Goal: Task Accomplishment & Management: Complete application form

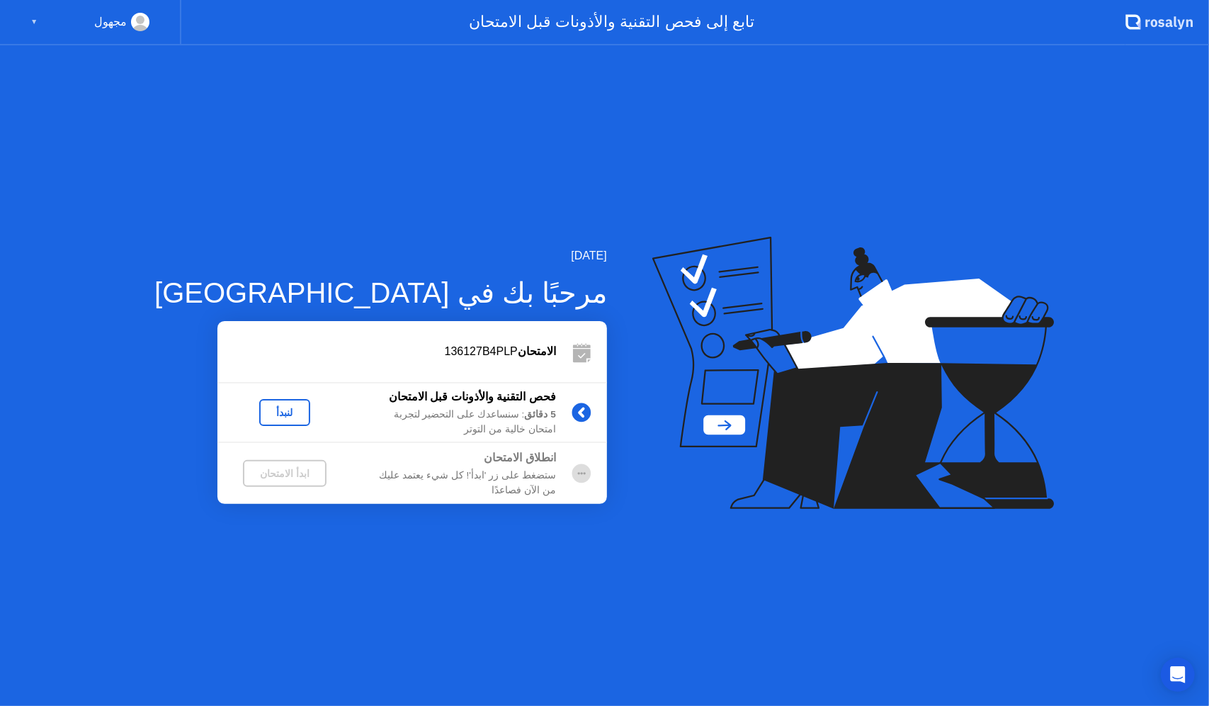
click at [265, 414] on div "لنبدأ" at bounding box center [285, 412] width 40 height 11
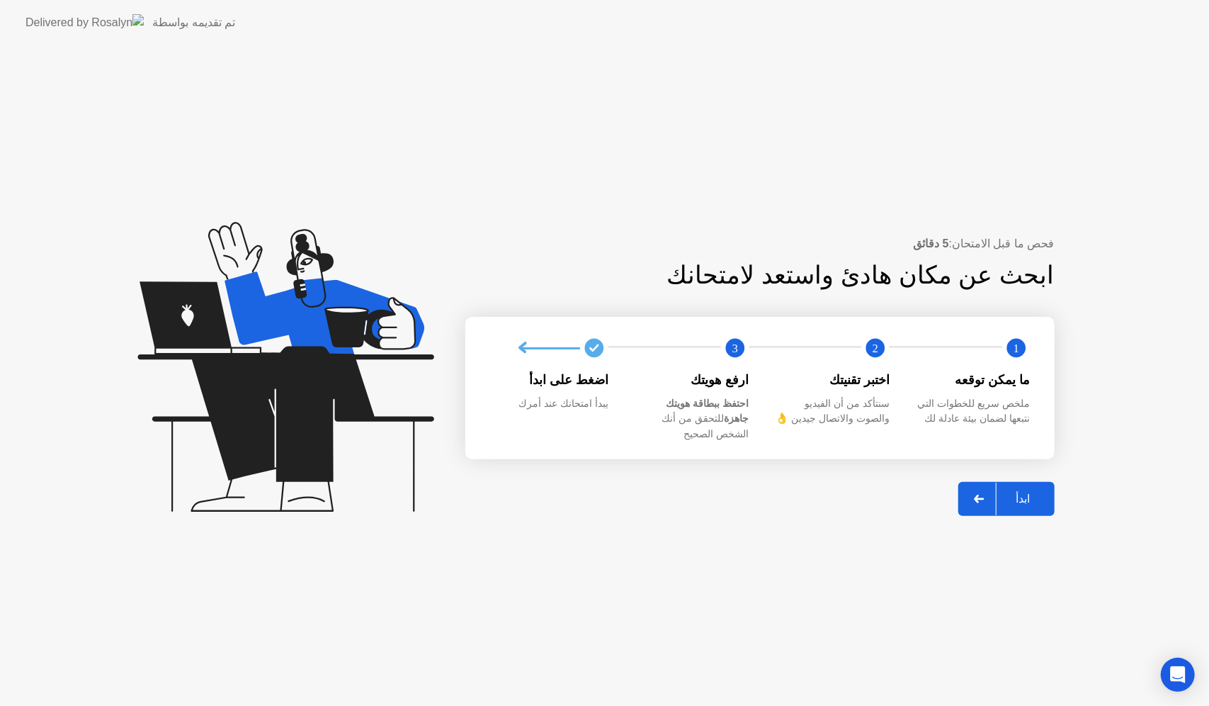
click at [1030, 492] on div "ابدأ" at bounding box center [1024, 498] width 54 height 13
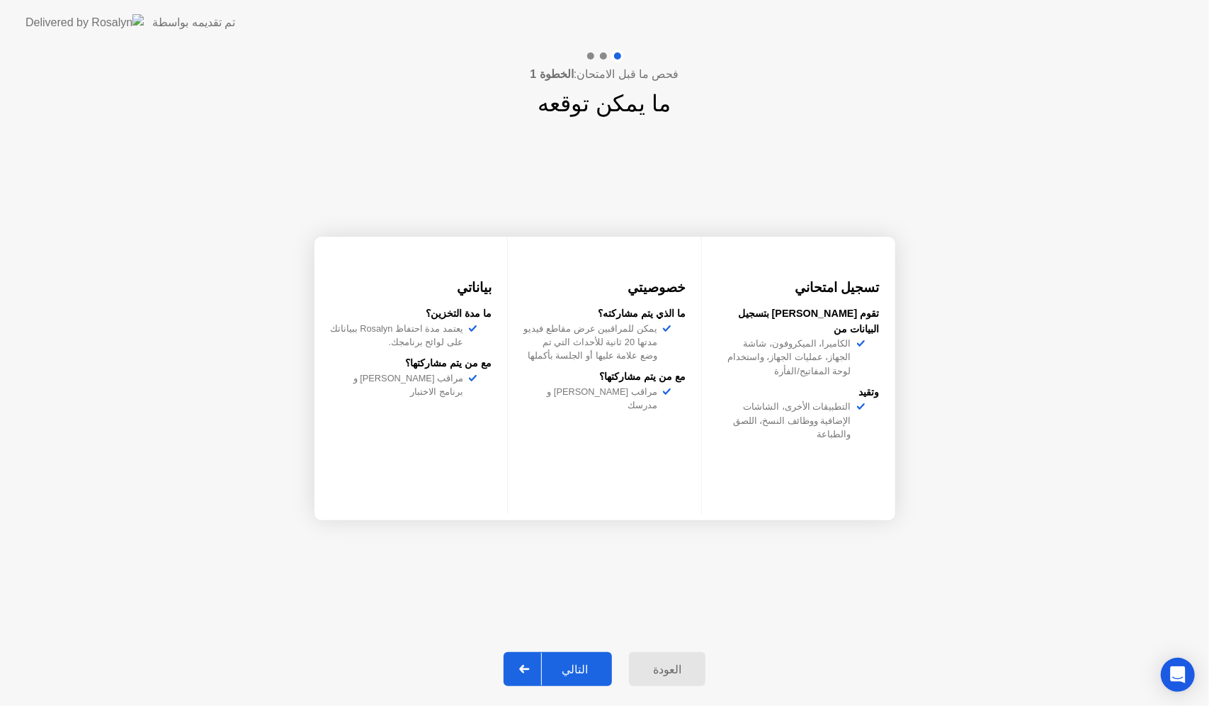
click at [591, 662] on div "التالي" at bounding box center [575, 668] width 66 height 13
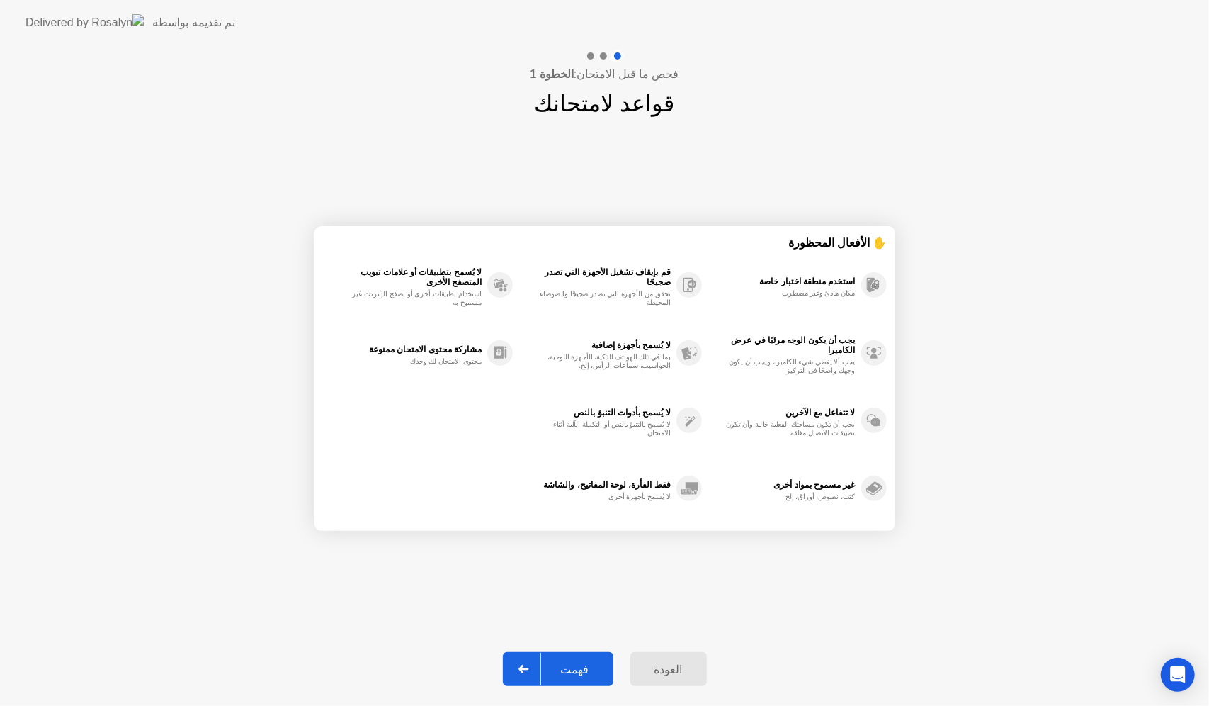
click at [584, 663] on div "فهمت" at bounding box center [575, 668] width 68 height 13
select select "**********"
select select "*******"
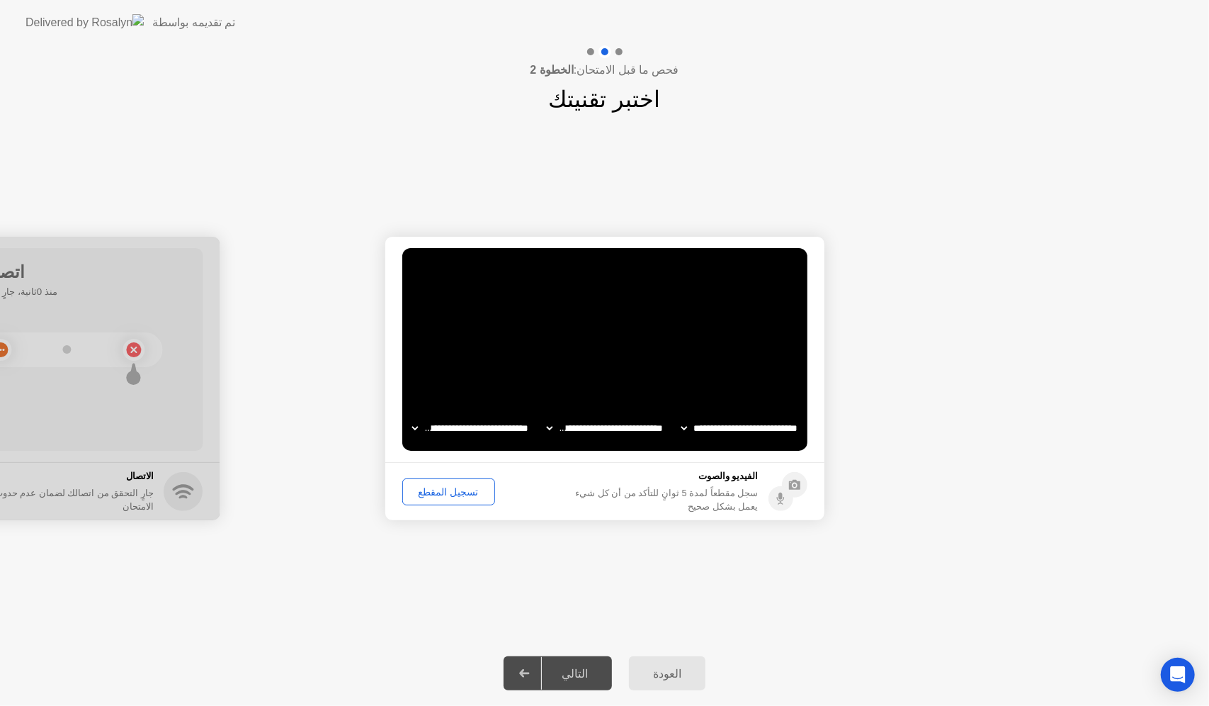
drag, startPoint x: 50, startPoint y: 244, endPoint x: 160, endPoint y: 241, distance: 109.9
click at [439, 493] on div "تسجيل المقطع" at bounding box center [448, 491] width 83 height 11
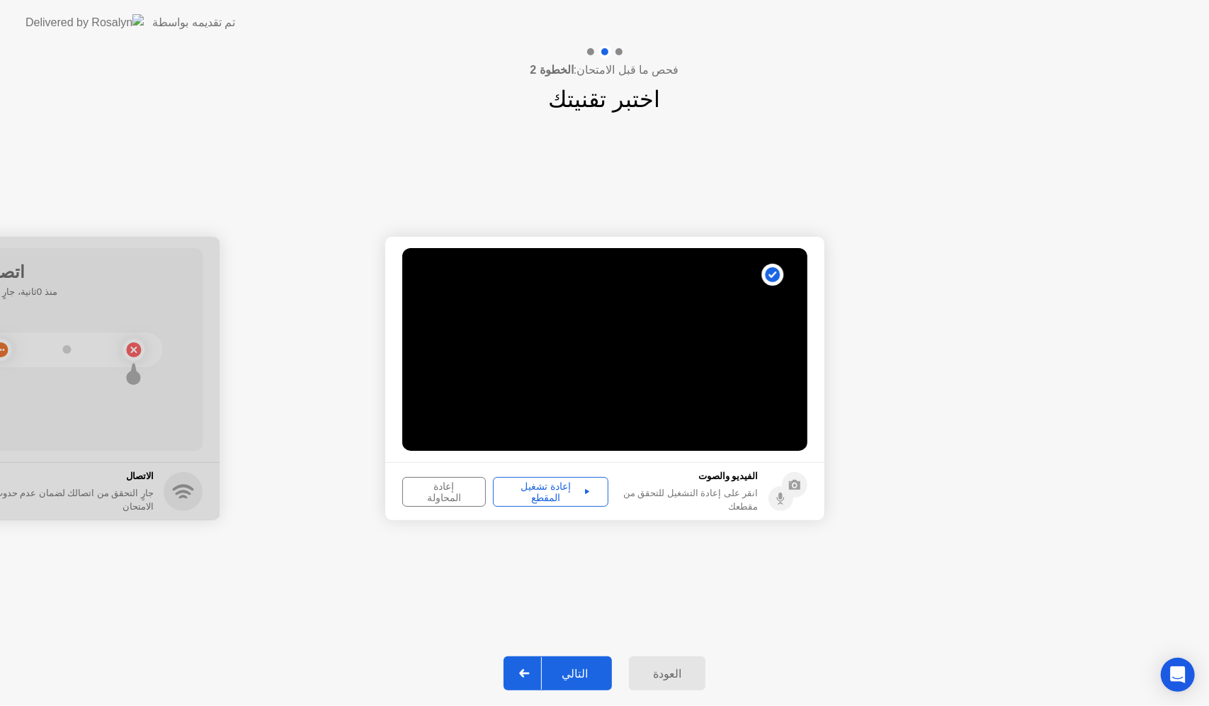
click at [557, 493] on div "إعادة تشغيل المقطع" at bounding box center [551, 491] width 106 height 23
click at [580, 667] on div "التالي" at bounding box center [575, 673] width 66 height 13
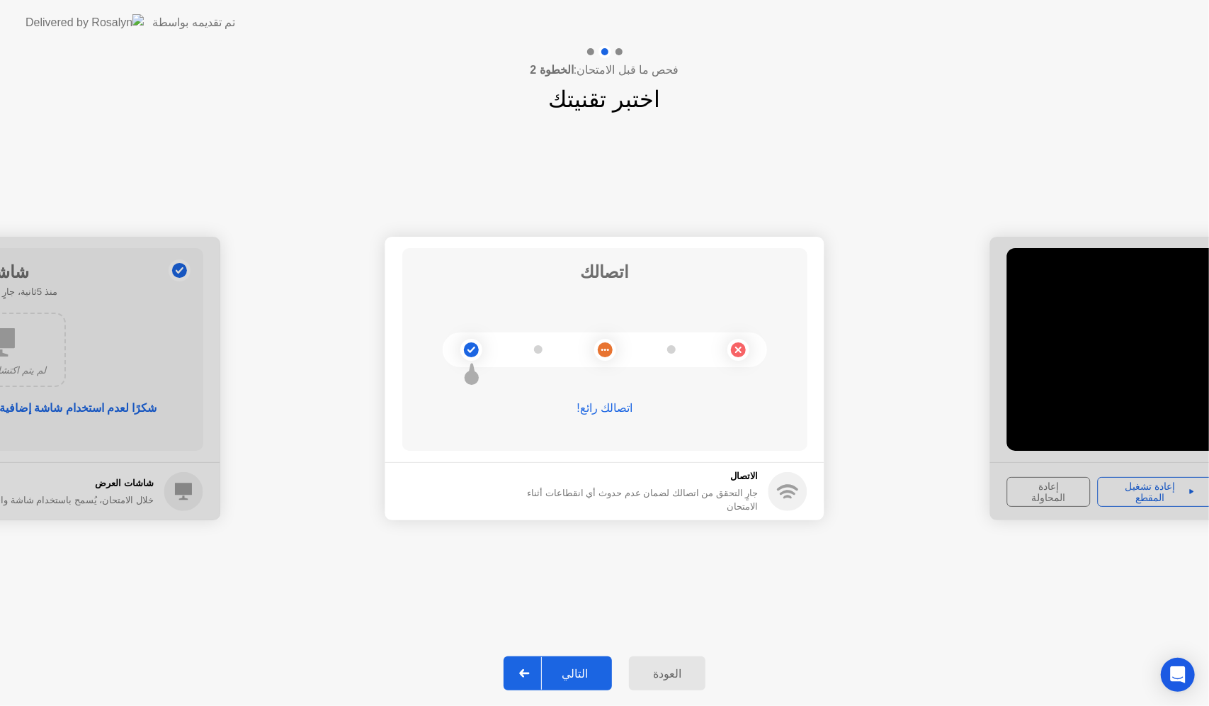
click at [585, 674] on div "التالي" at bounding box center [575, 673] width 66 height 13
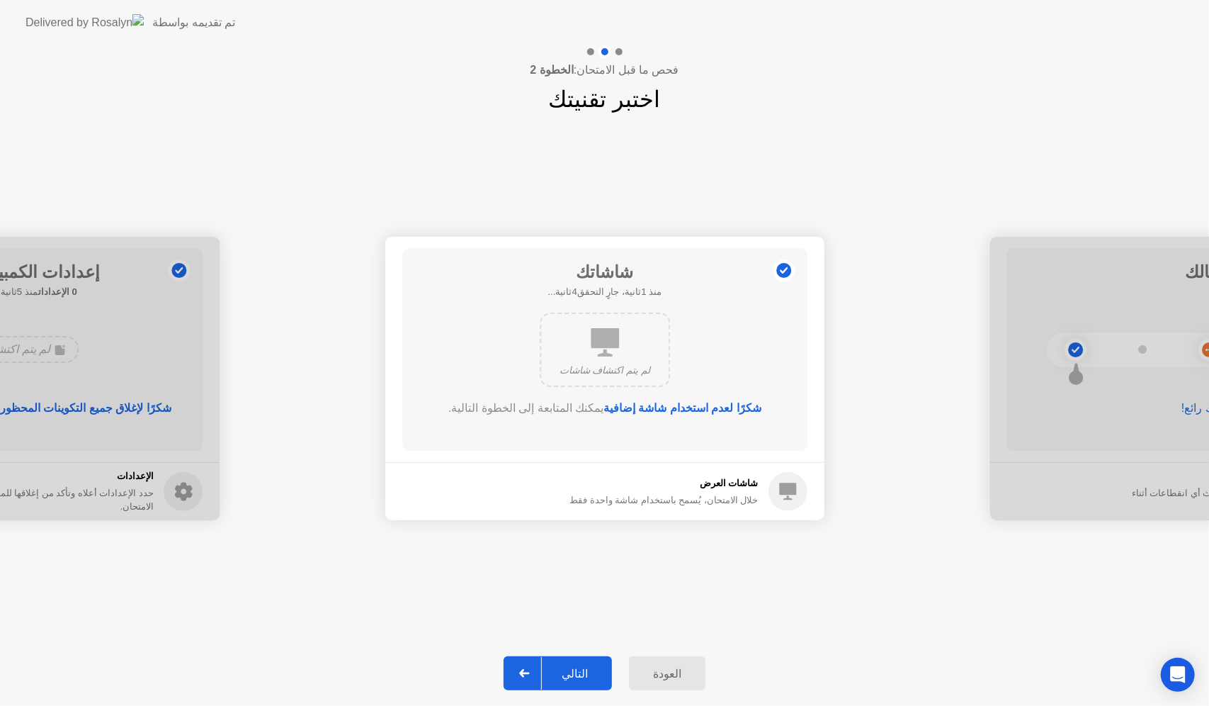
click at [575, 672] on div "التالي" at bounding box center [575, 673] width 66 height 13
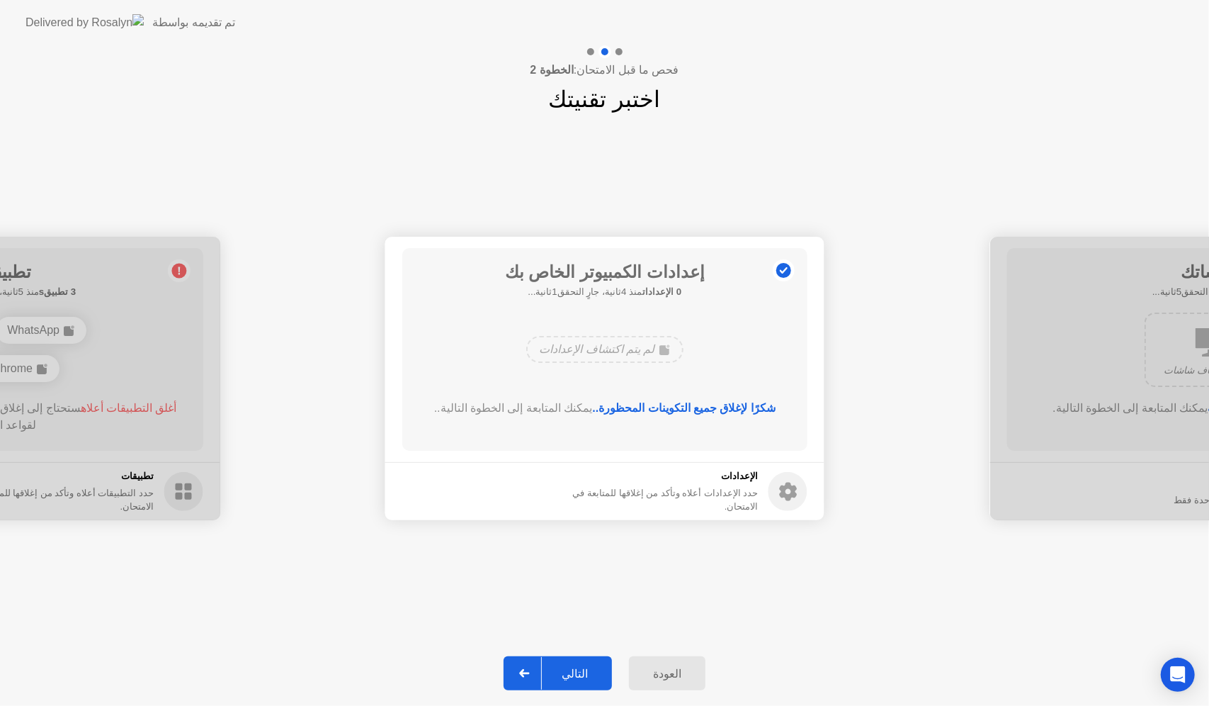
click at [576, 672] on div "التالي" at bounding box center [575, 673] width 66 height 13
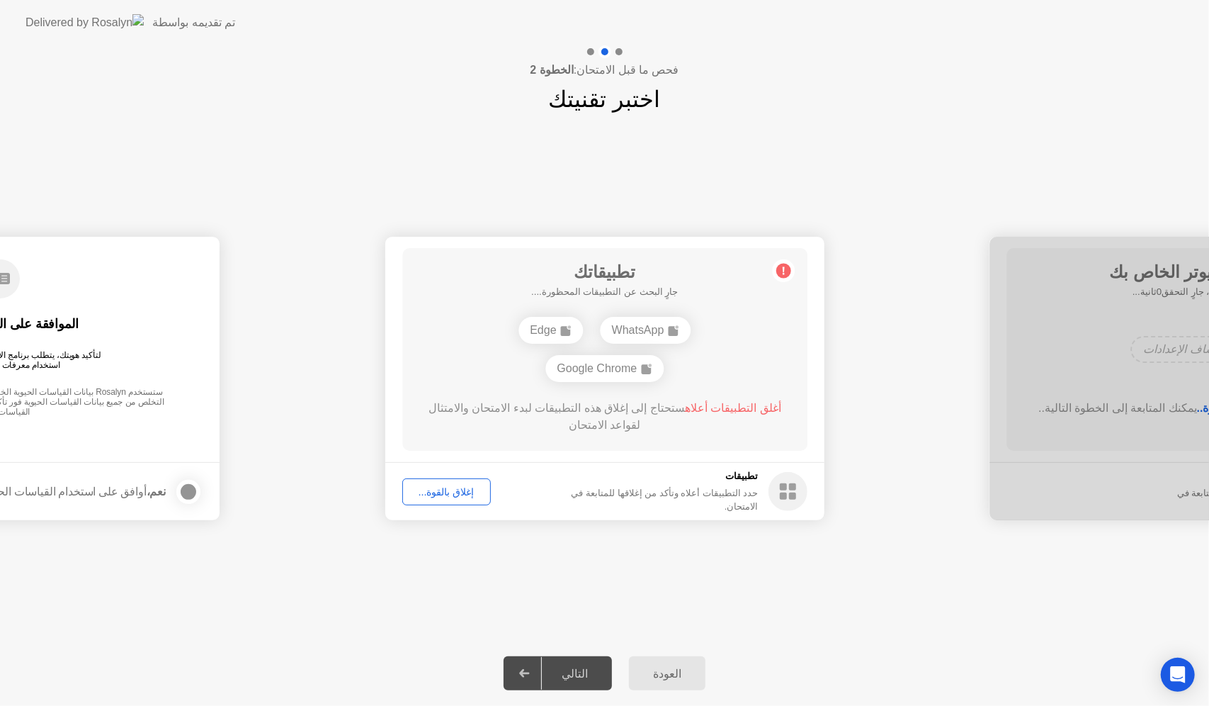
click at [438, 492] on div "إغلاق بالقوة..." at bounding box center [446, 491] width 79 height 11
click at [462, 492] on div "إغلاق بالقوة..." at bounding box center [446, 491] width 79 height 11
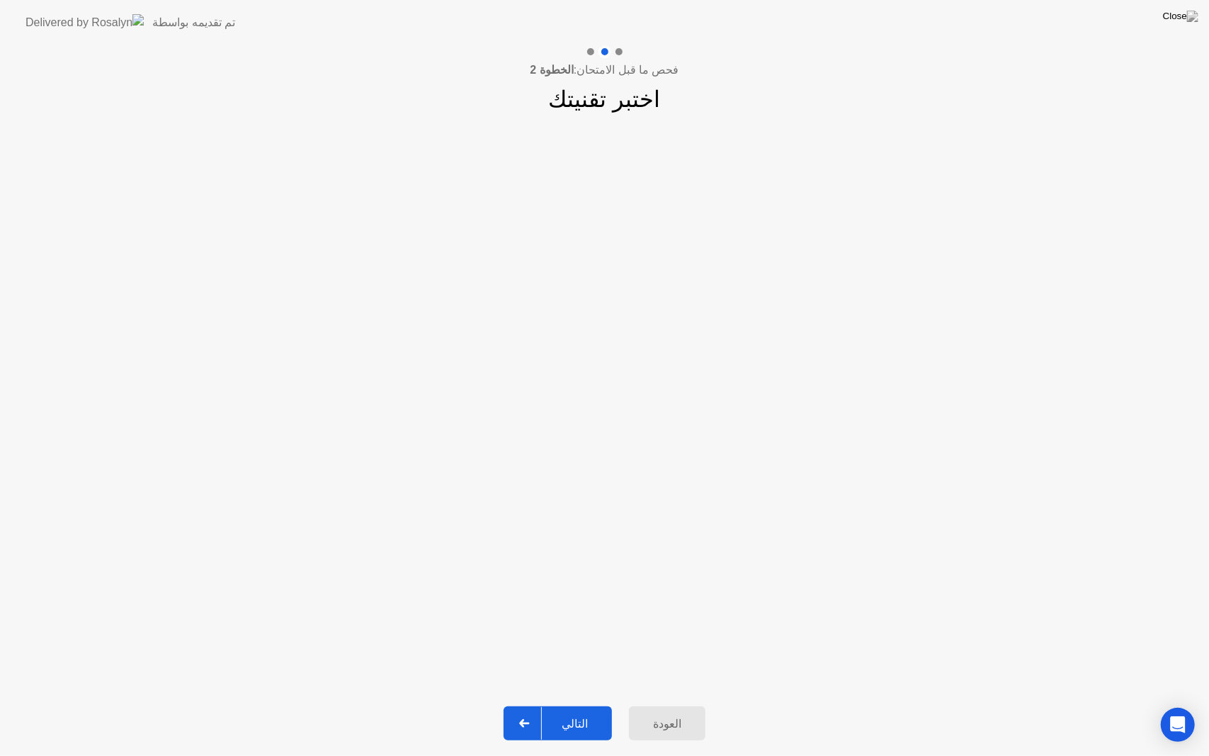
click at [573, 705] on div "التالي" at bounding box center [575, 723] width 66 height 13
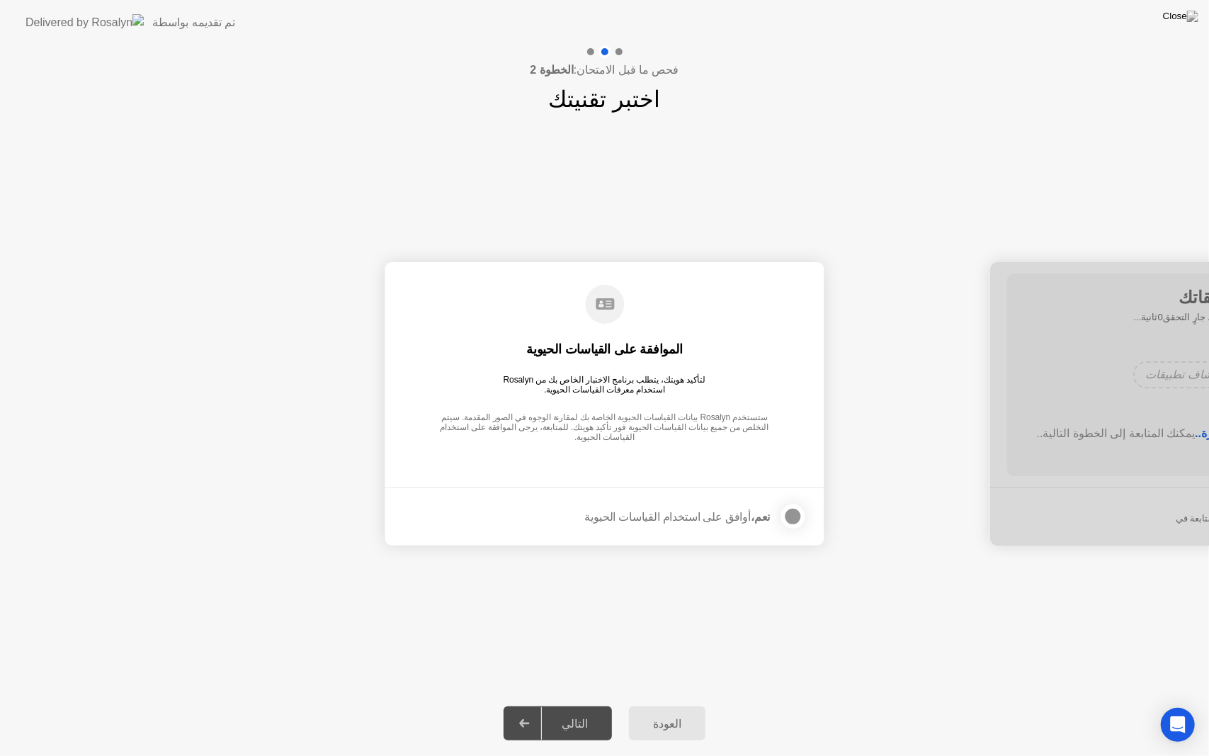
click at [788, 519] on div at bounding box center [793, 516] width 17 height 17
click at [587, 705] on div "التالي" at bounding box center [575, 723] width 66 height 13
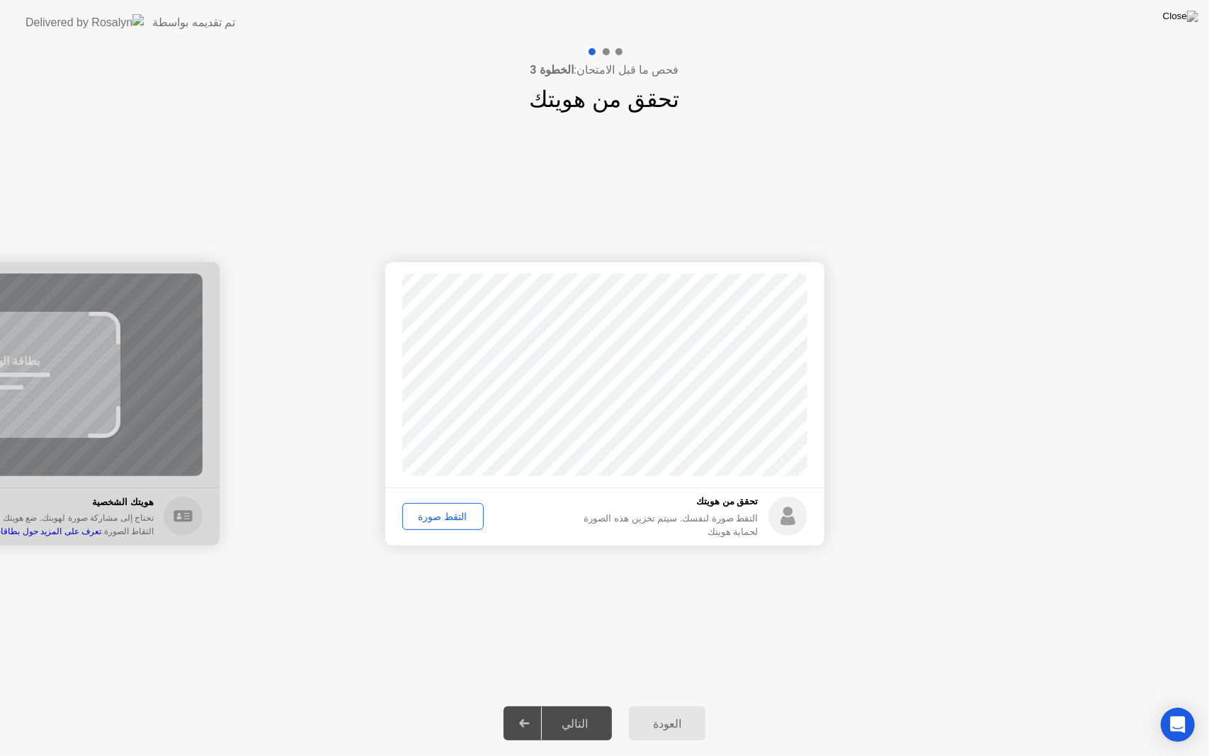
click at [450, 517] on div "التقط صورة" at bounding box center [443, 516] width 72 height 11
click at [580, 705] on div "التالي" at bounding box center [575, 723] width 66 height 13
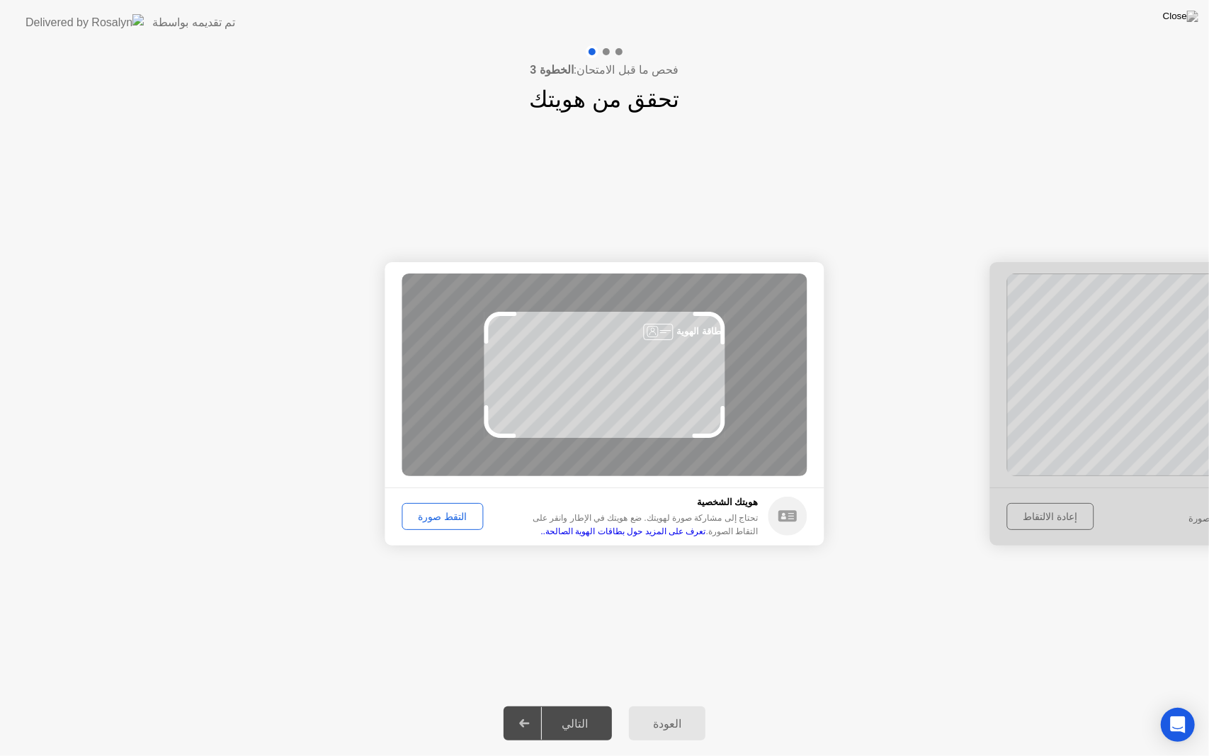
click at [442, 514] on div "التقط صورة" at bounding box center [443, 516] width 72 height 11
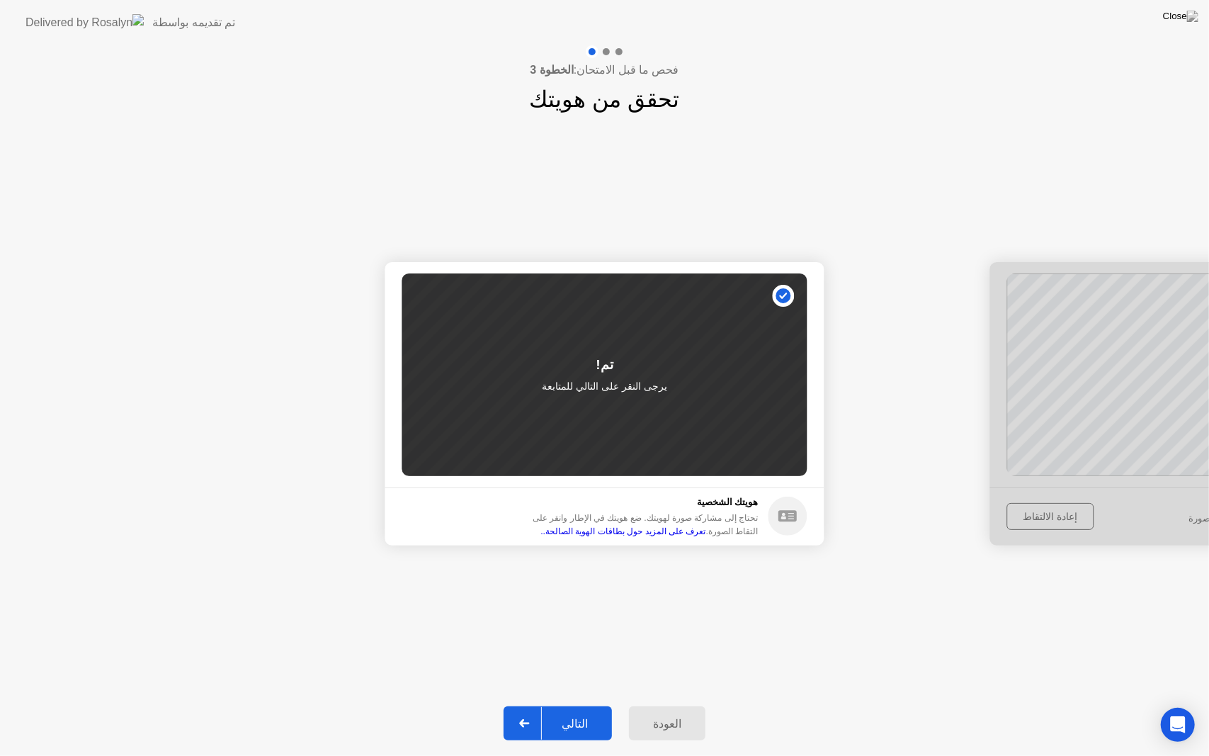
click at [582, 705] on div "التالي" at bounding box center [575, 723] width 66 height 13
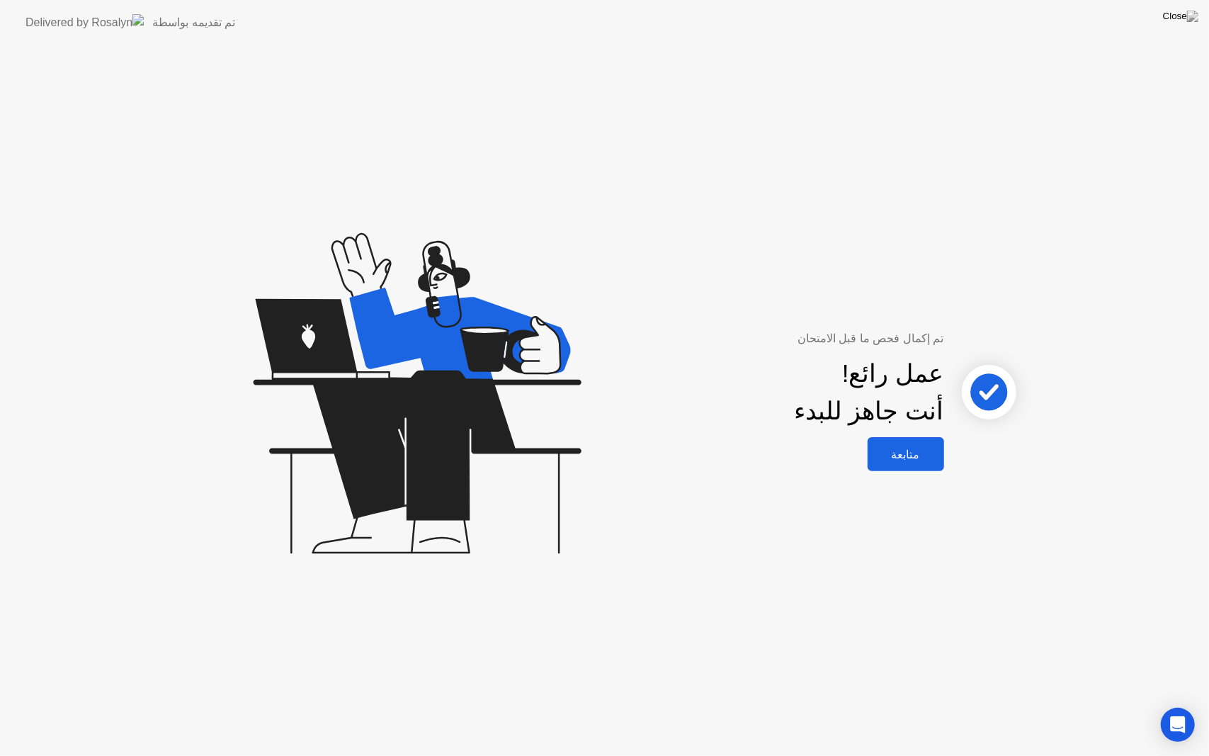
click at [904, 448] on div "متابعة" at bounding box center [906, 454] width 68 height 13
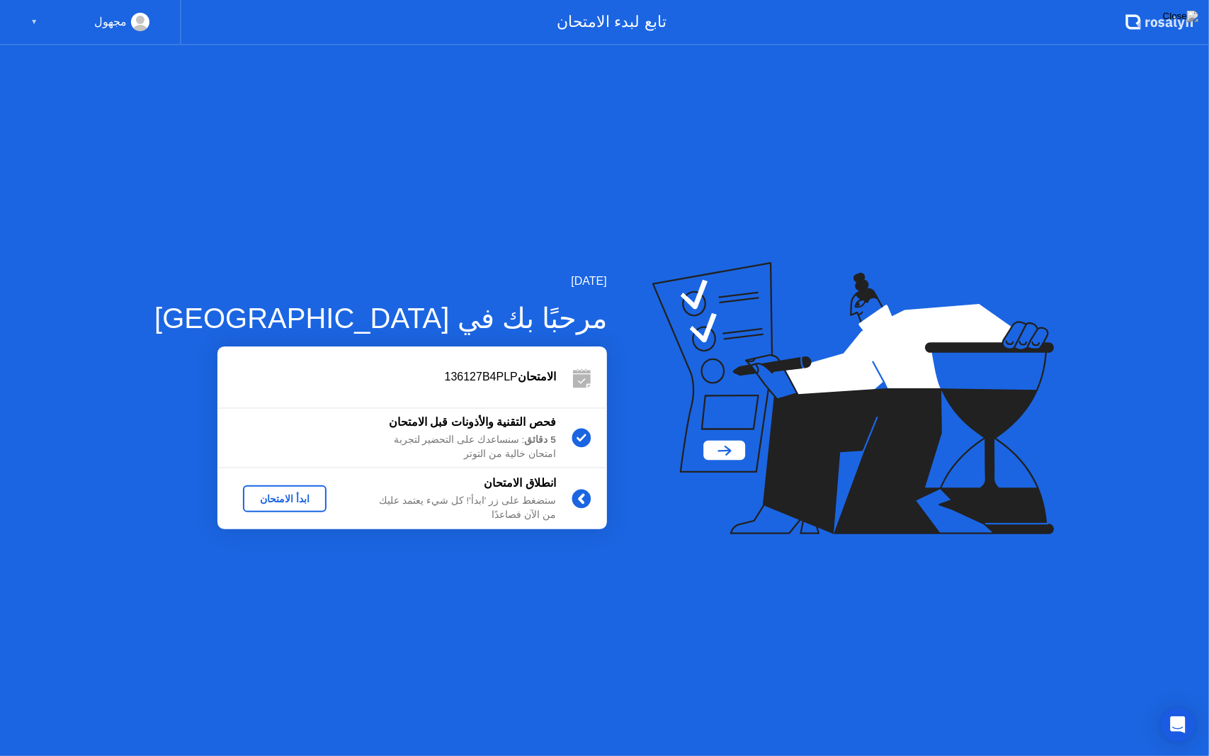
click at [254, 501] on div "ابدأ الامتحان" at bounding box center [285, 498] width 72 height 11
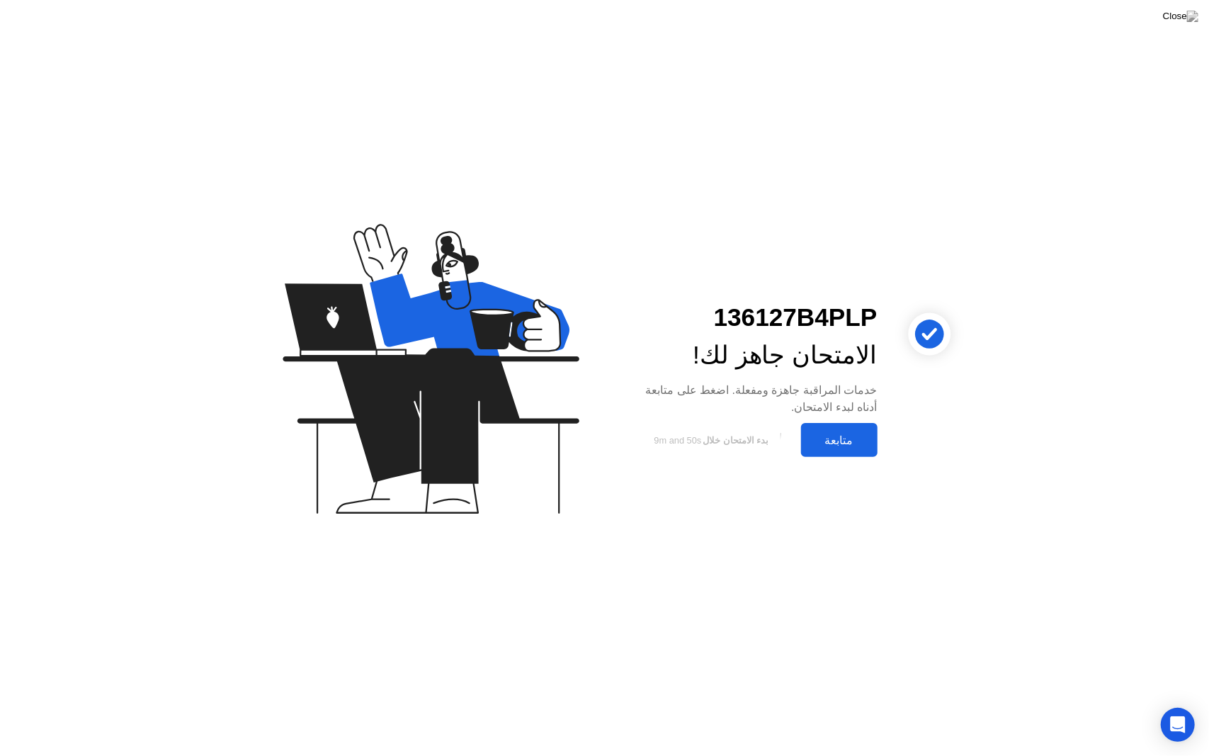
click at [835, 437] on div "متابعة" at bounding box center [840, 440] width 68 height 13
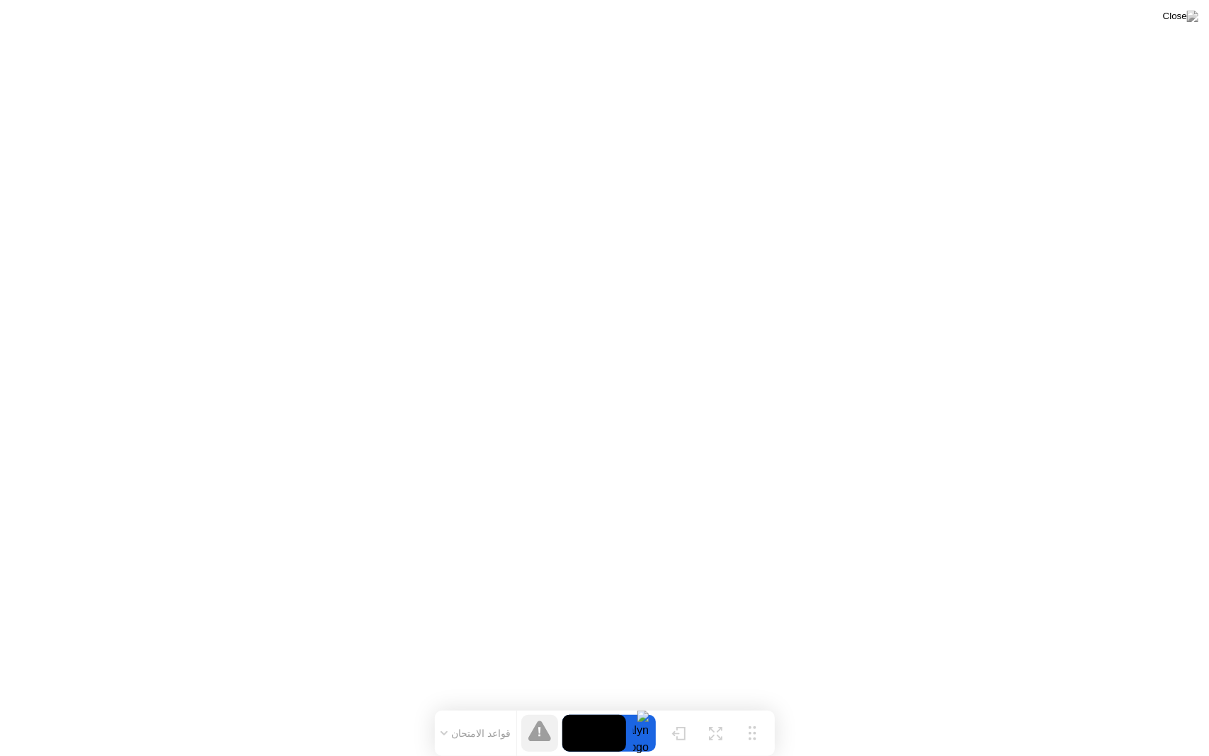
click at [448, 705] on icon at bounding box center [444, 733] width 7 height 4
